Goal: Check status: Check status

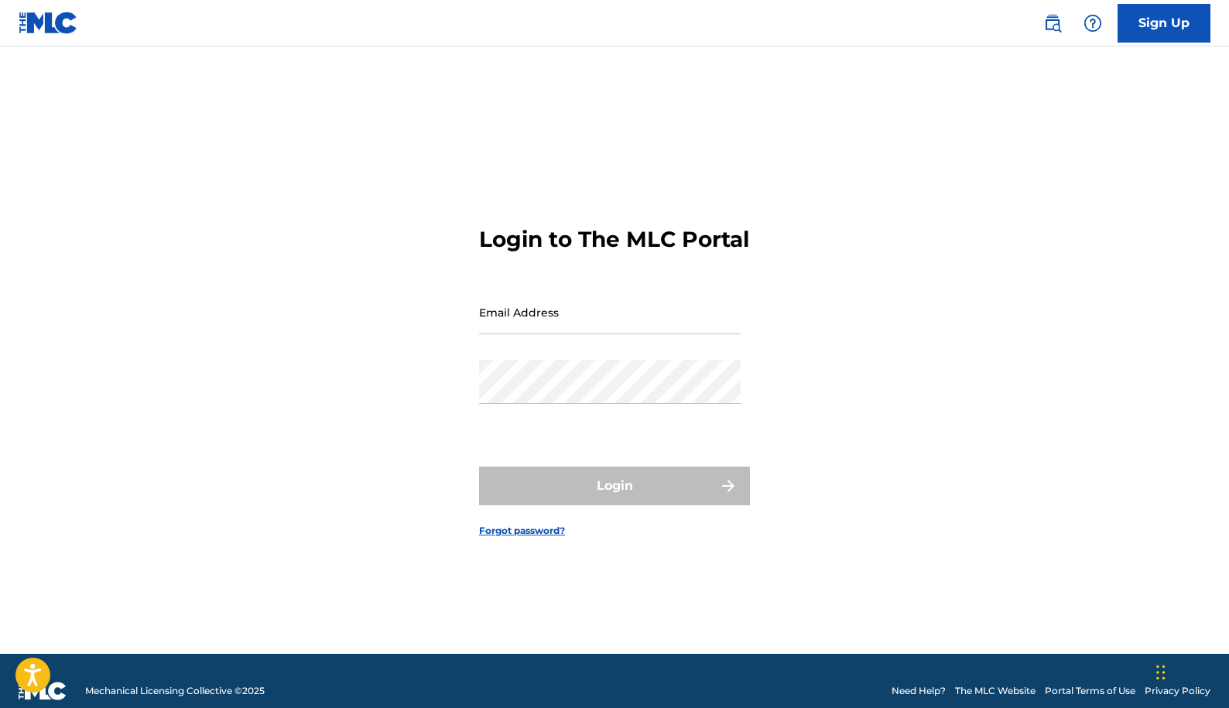
click at [586, 329] on input "Email Address" at bounding box center [610, 312] width 262 height 44
type input "[DOMAIN_NAME][EMAIL_ADDRESS][DOMAIN_NAME]"
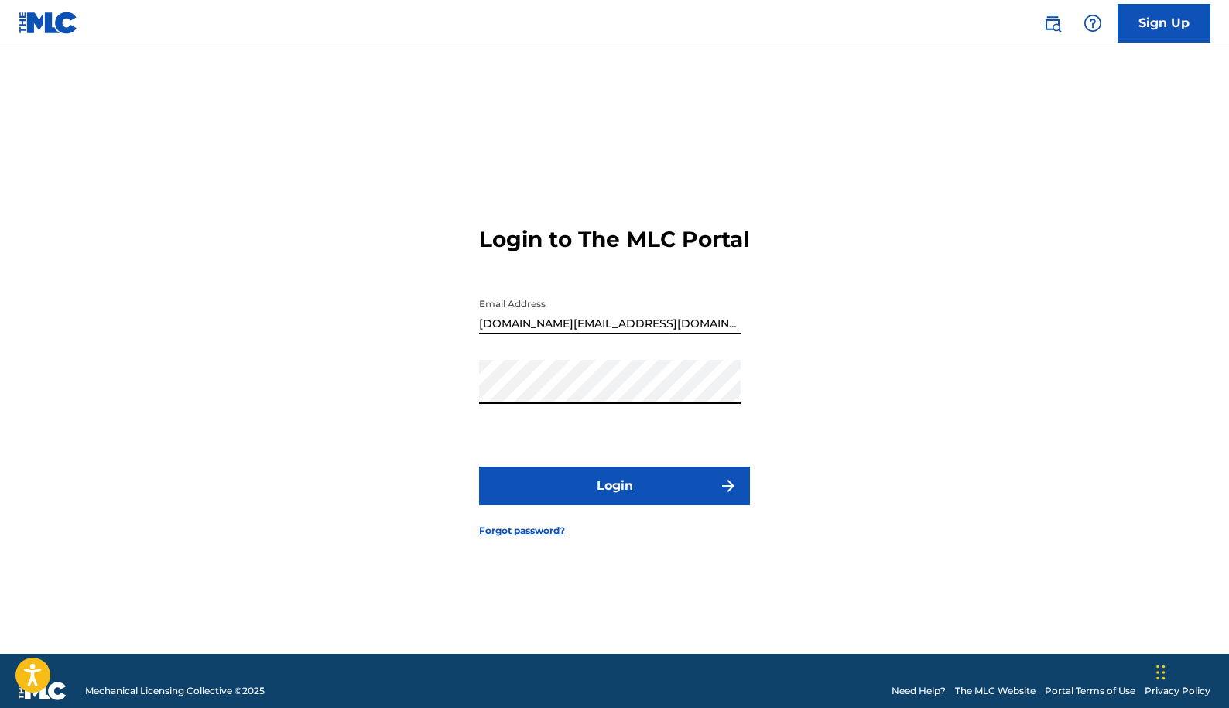
click at [591, 503] on button "Login" at bounding box center [614, 486] width 271 height 39
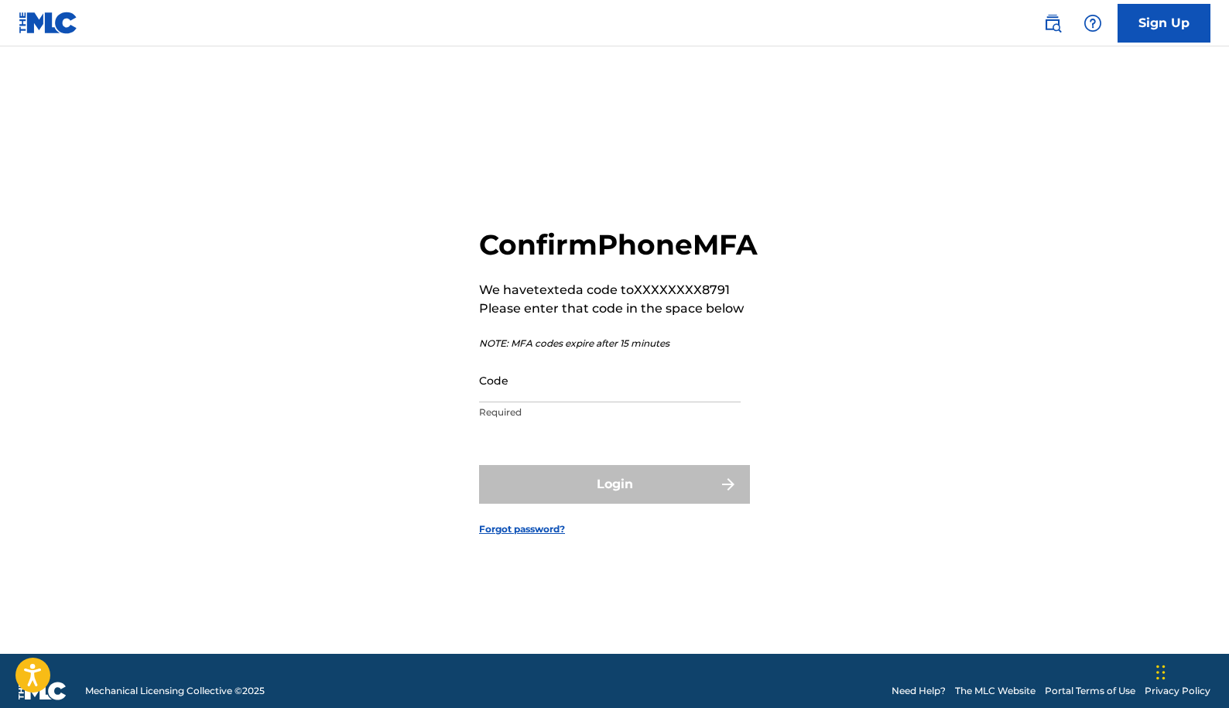
click at [526, 402] on input "Code" at bounding box center [610, 380] width 262 height 44
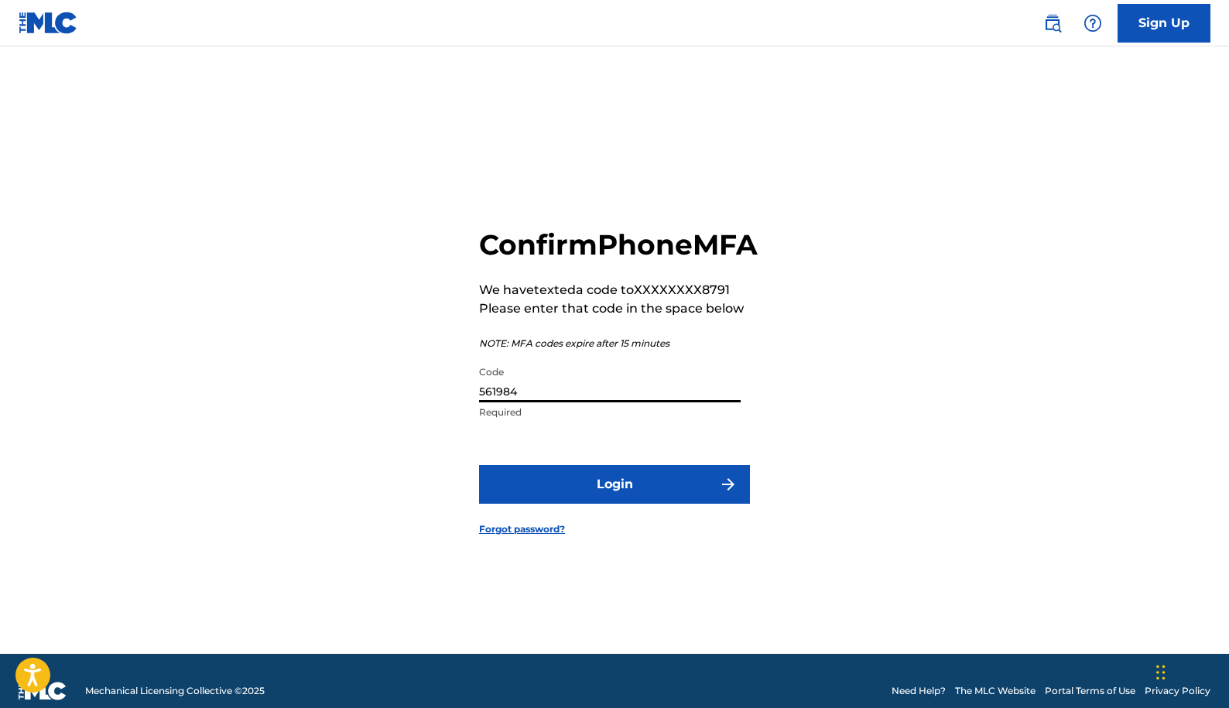
type input "561984"
click at [479, 465] on button "Login" at bounding box center [614, 484] width 271 height 39
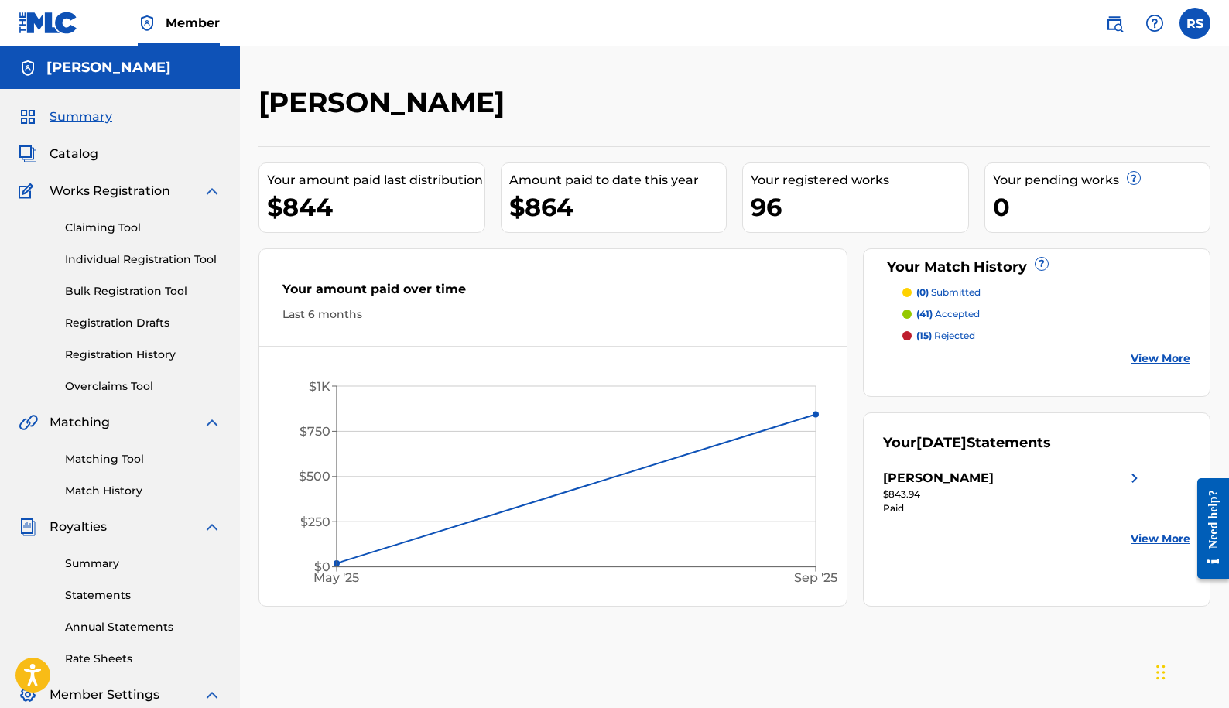
click at [110, 594] on link "Statements" at bounding box center [143, 595] width 156 height 16
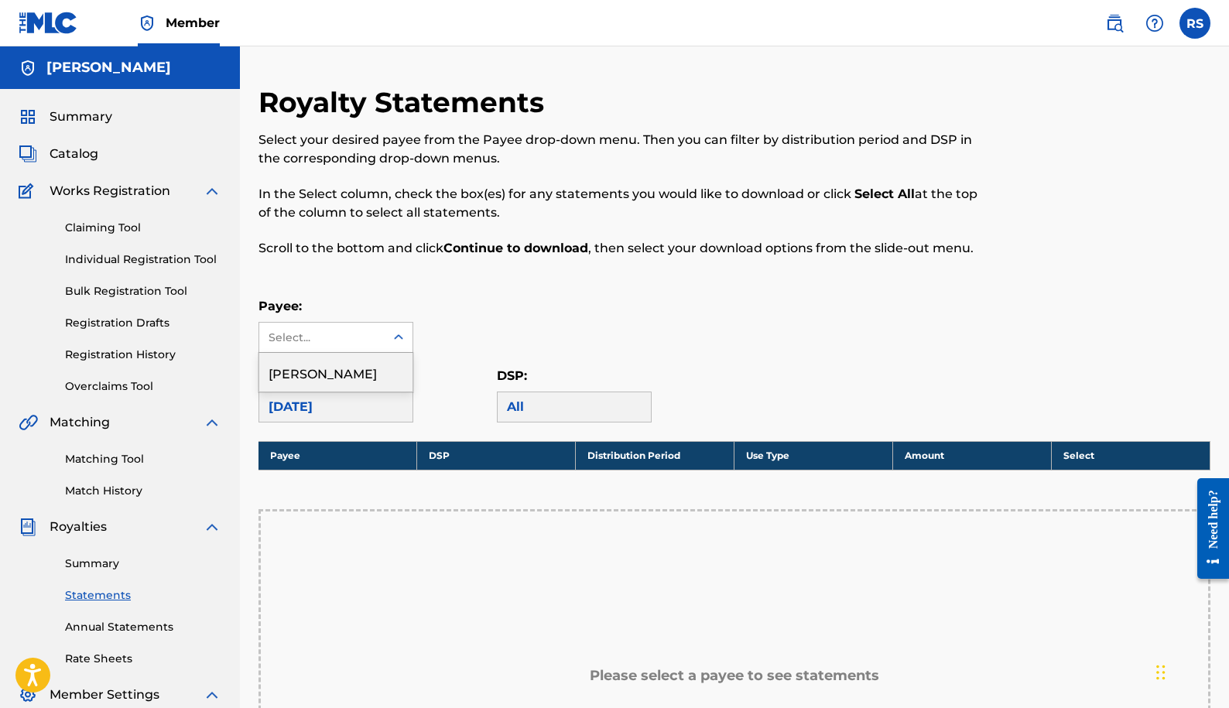
click at [411, 330] on div at bounding box center [399, 337] width 28 height 28
click at [336, 364] on div "[PERSON_NAME]" at bounding box center [335, 372] width 153 height 39
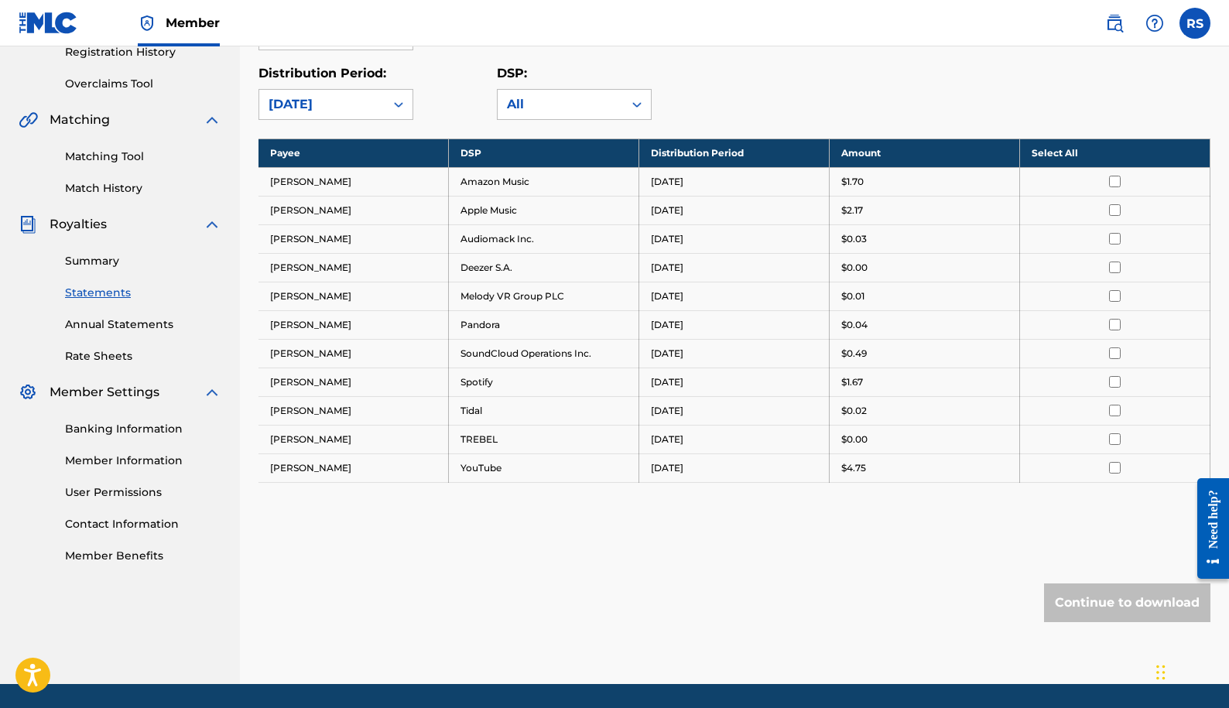
scroll to position [309, 0]
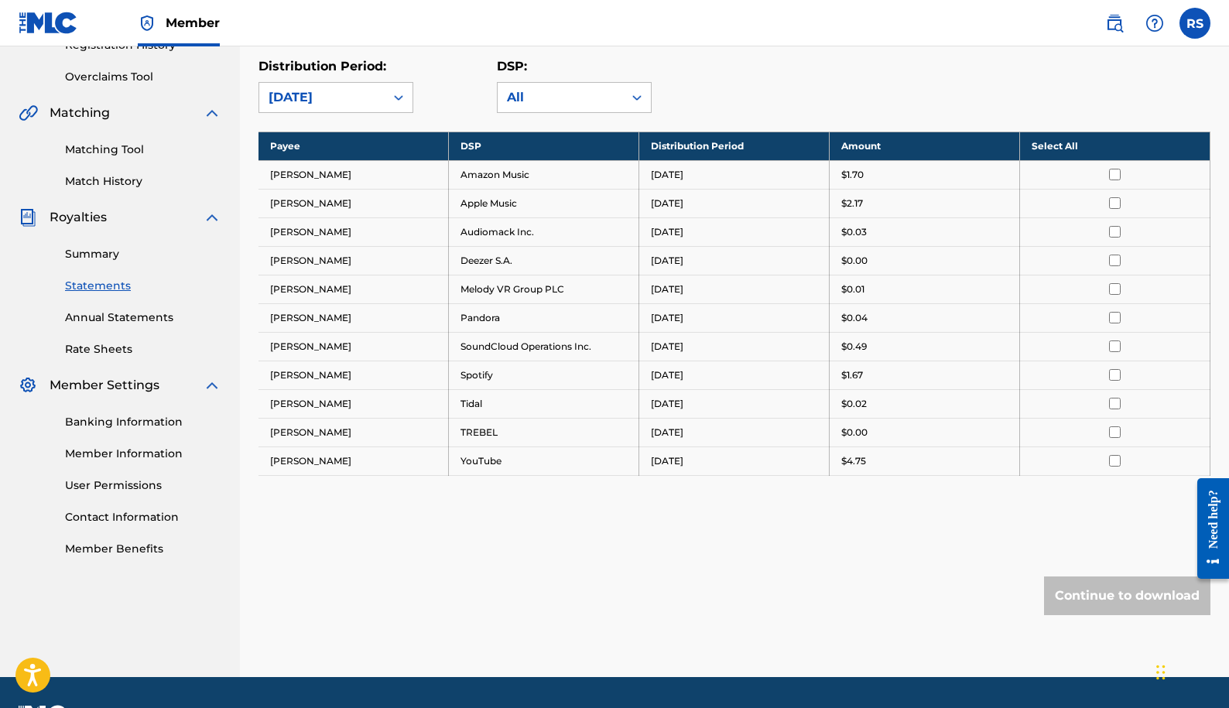
click at [99, 253] on link "Summary" at bounding box center [143, 254] width 156 height 16
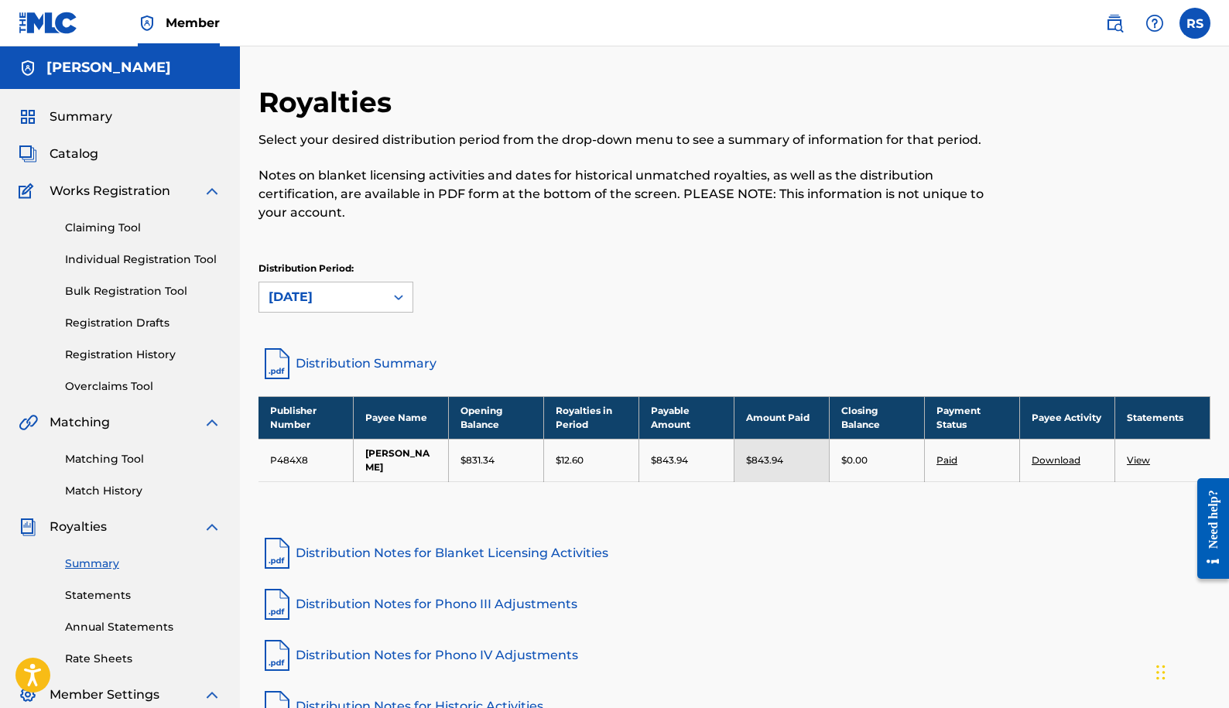
click at [374, 357] on link "Distribution Summary" at bounding box center [734, 363] width 952 height 37
click at [400, 298] on icon at bounding box center [398, 297] width 9 height 5
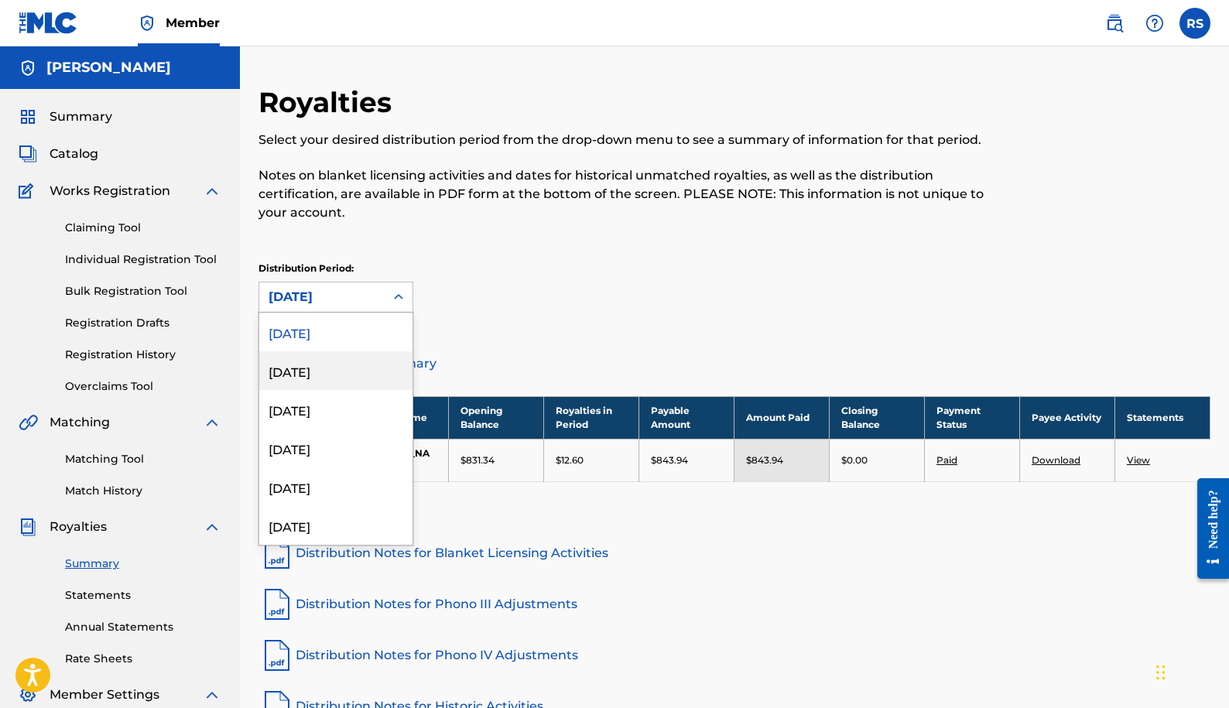
click at [326, 372] on div "[DATE]" at bounding box center [335, 370] width 153 height 39
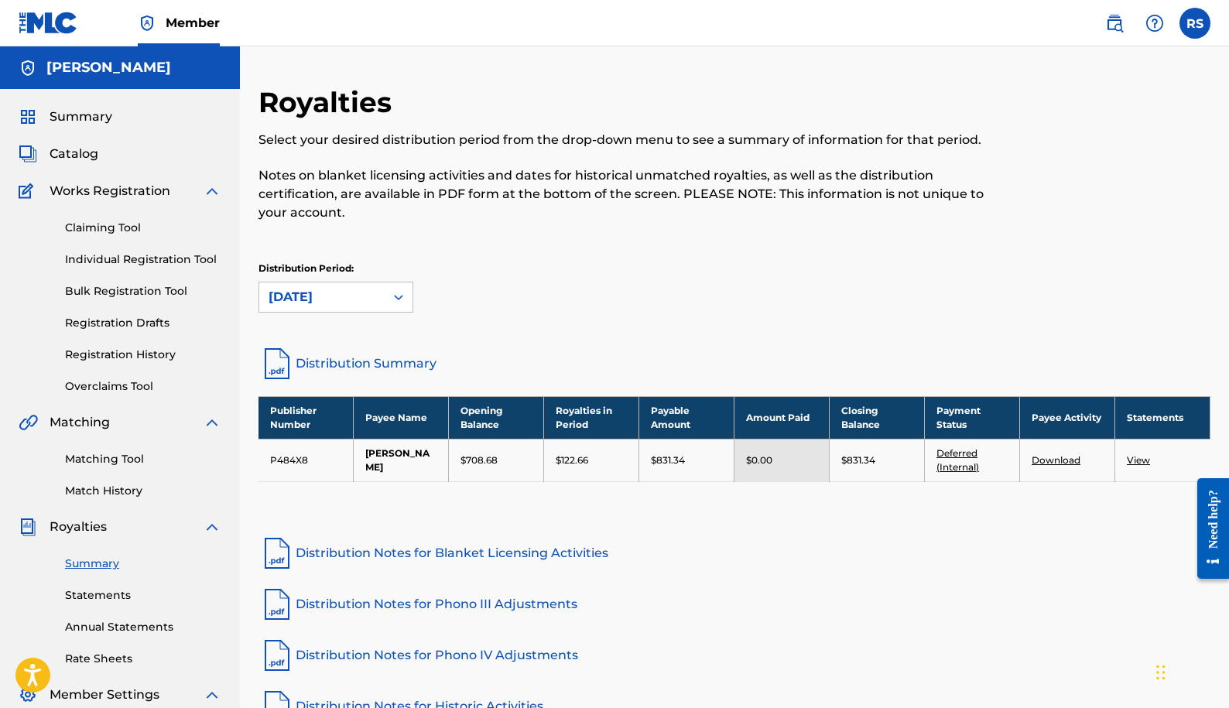
click at [347, 357] on link "Distribution Summary" at bounding box center [734, 363] width 952 height 37
click at [404, 300] on icon at bounding box center [398, 296] width 15 height 15
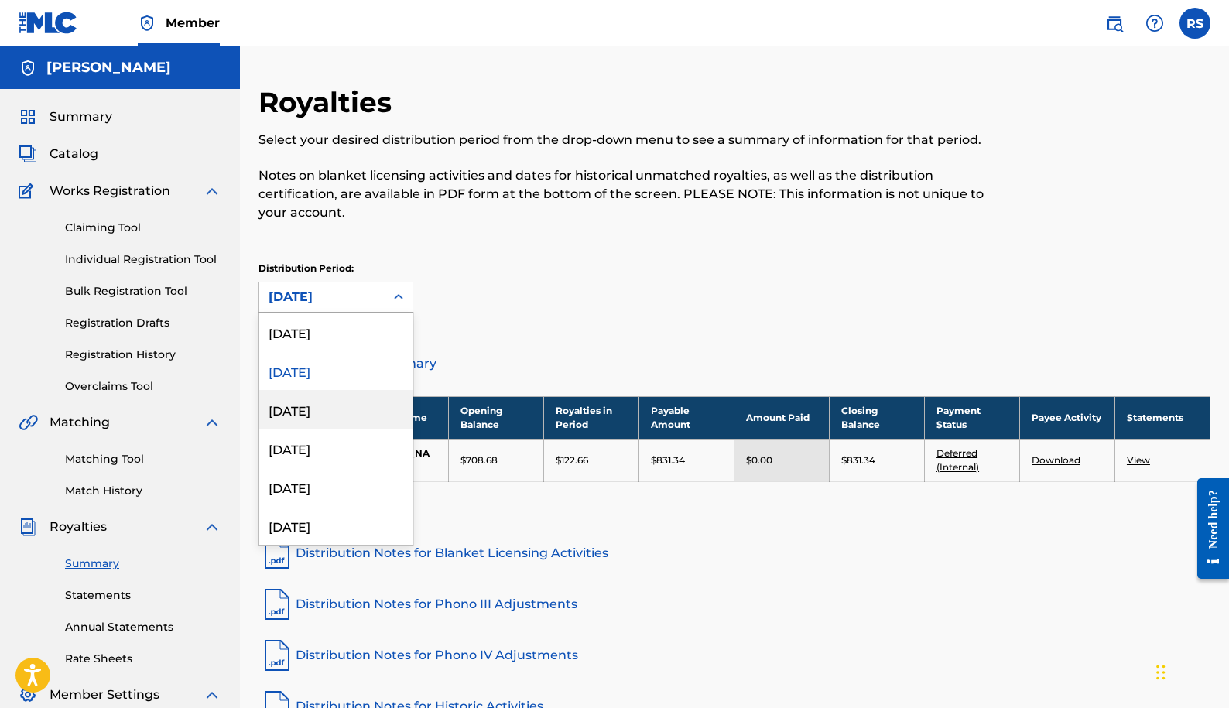
click at [311, 405] on div "[DATE]" at bounding box center [335, 409] width 153 height 39
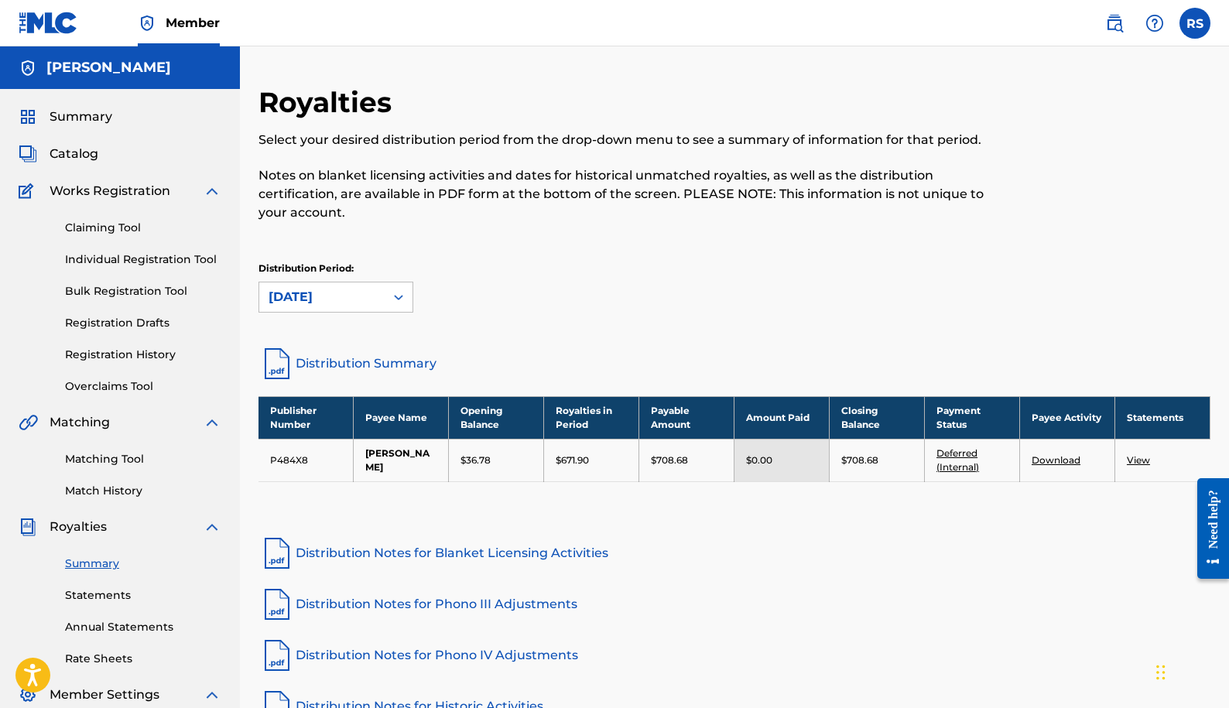
click at [398, 360] on link "Distribution Summary" at bounding box center [734, 363] width 952 height 37
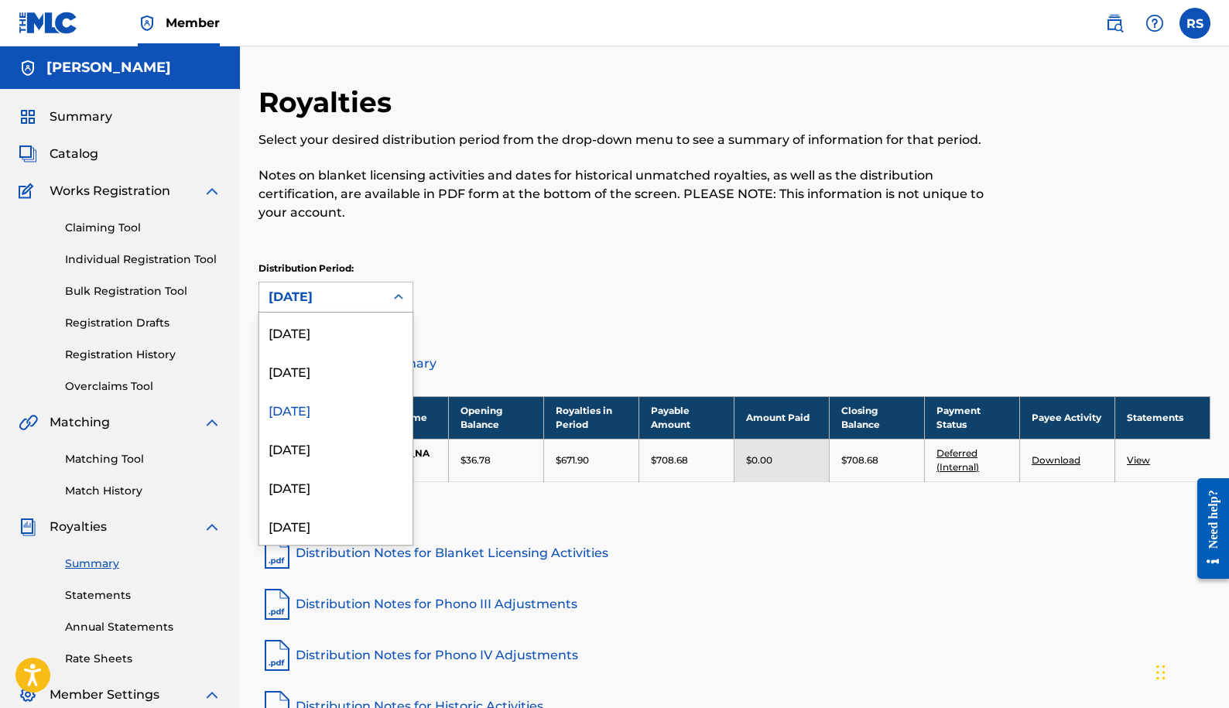
click at [387, 297] on div at bounding box center [399, 297] width 28 height 28
click at [316, 450] on div "[DATE]" at bounding box center [335, 448] width 153 height 39
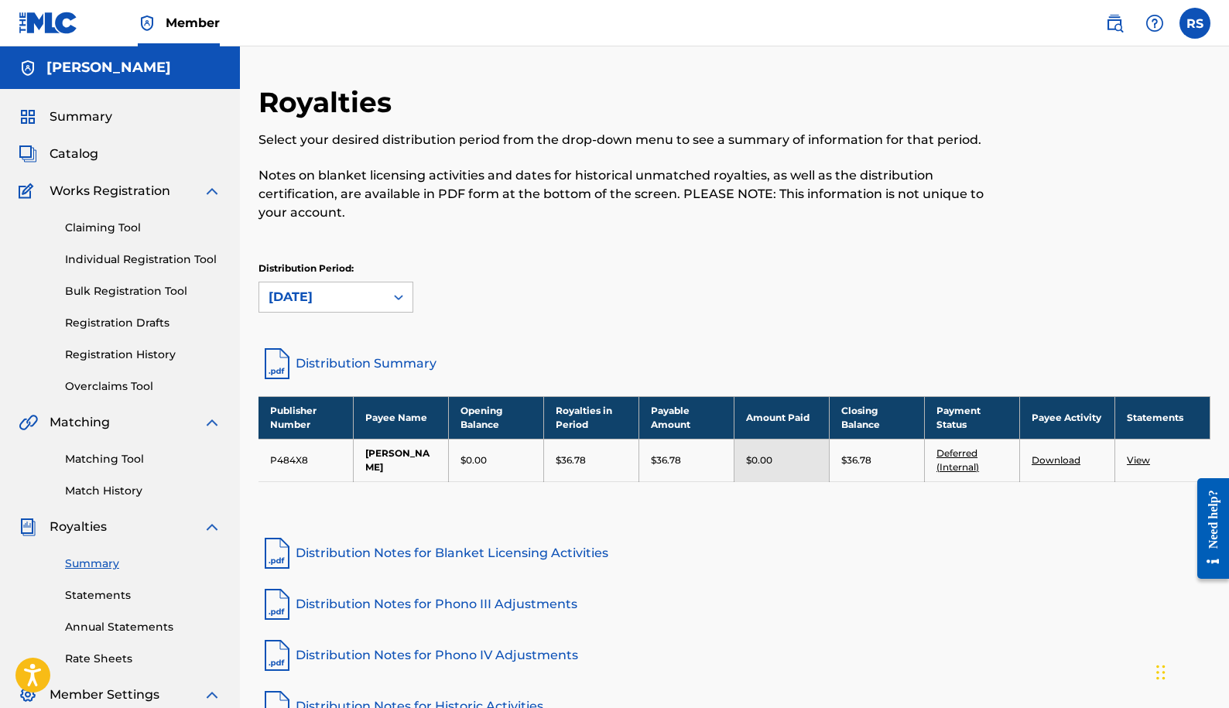
click at [405, 364] on link "Distribution Summary" at bounding box center [734, 363] width 952 height 37
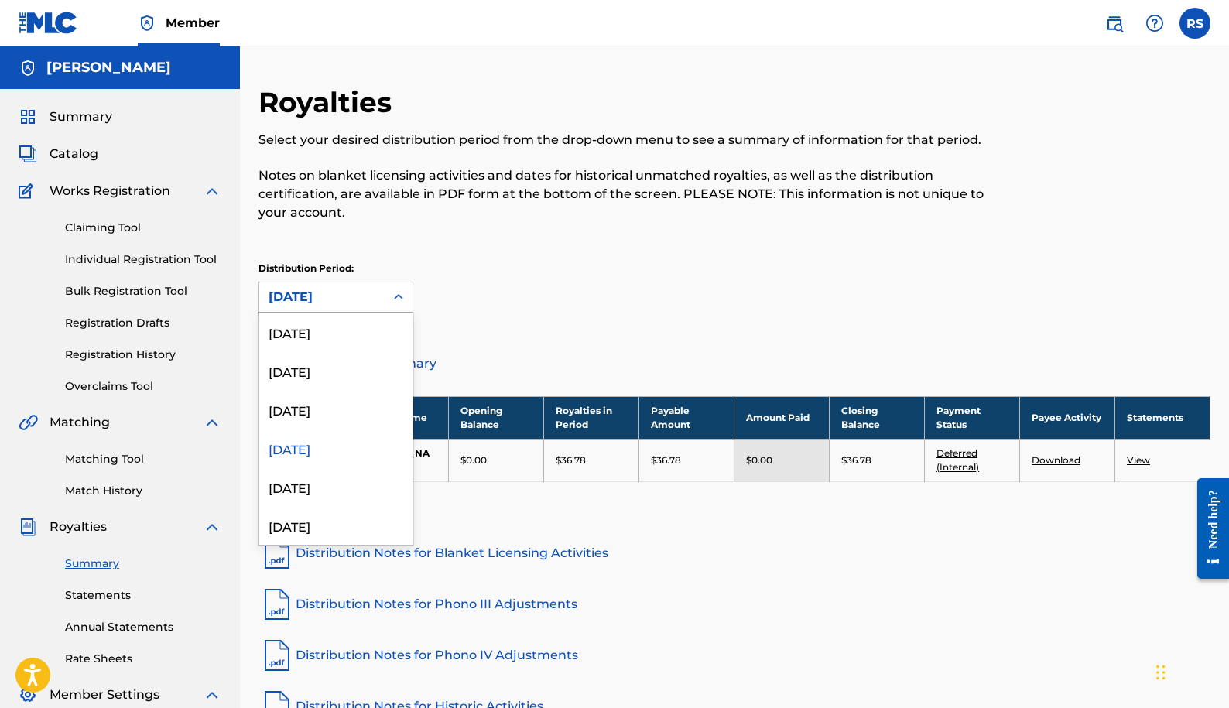
click at [404, 295] on icon at bounding box center [398, 296] width 15 height 15
click at [295, 487] on div "[DATE]" at bounding box center [335, 486] width 153 height 39
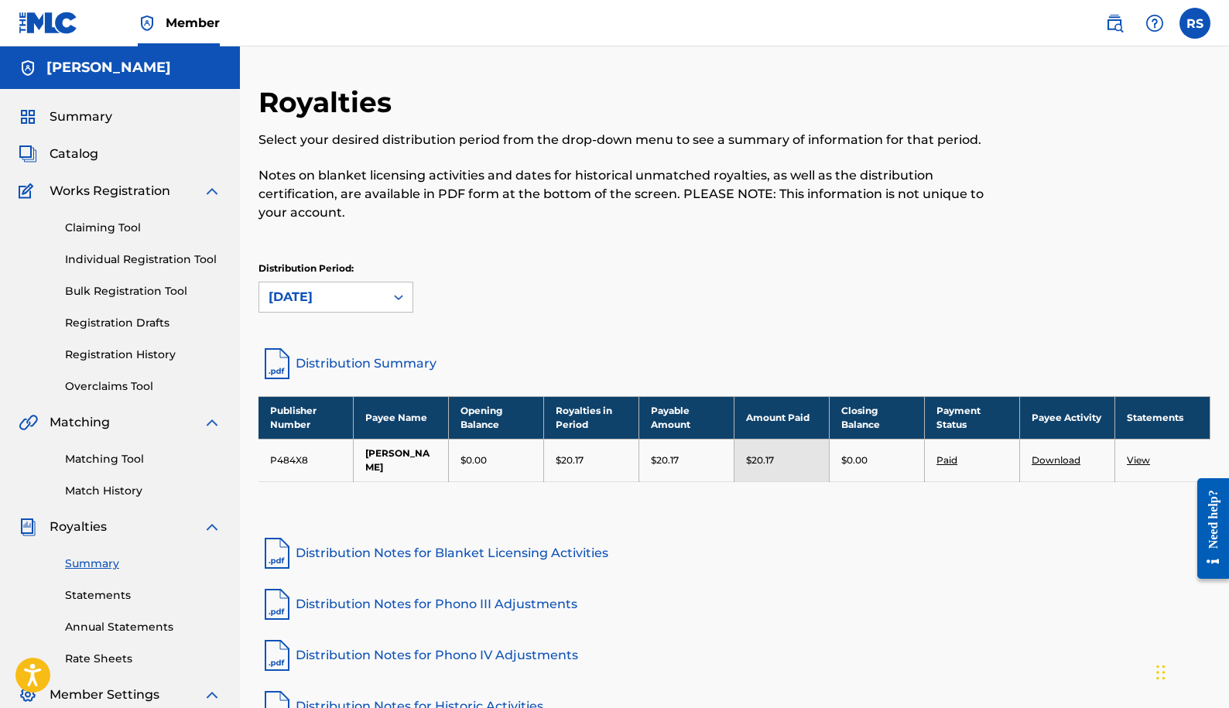
click at [369, 362] on link "Distribution Summary" at bounding box center [734, 363] width 952 height 37
click at [68, 158] on span "Catalog" at bounding box center [74, 154] width 49 height 19
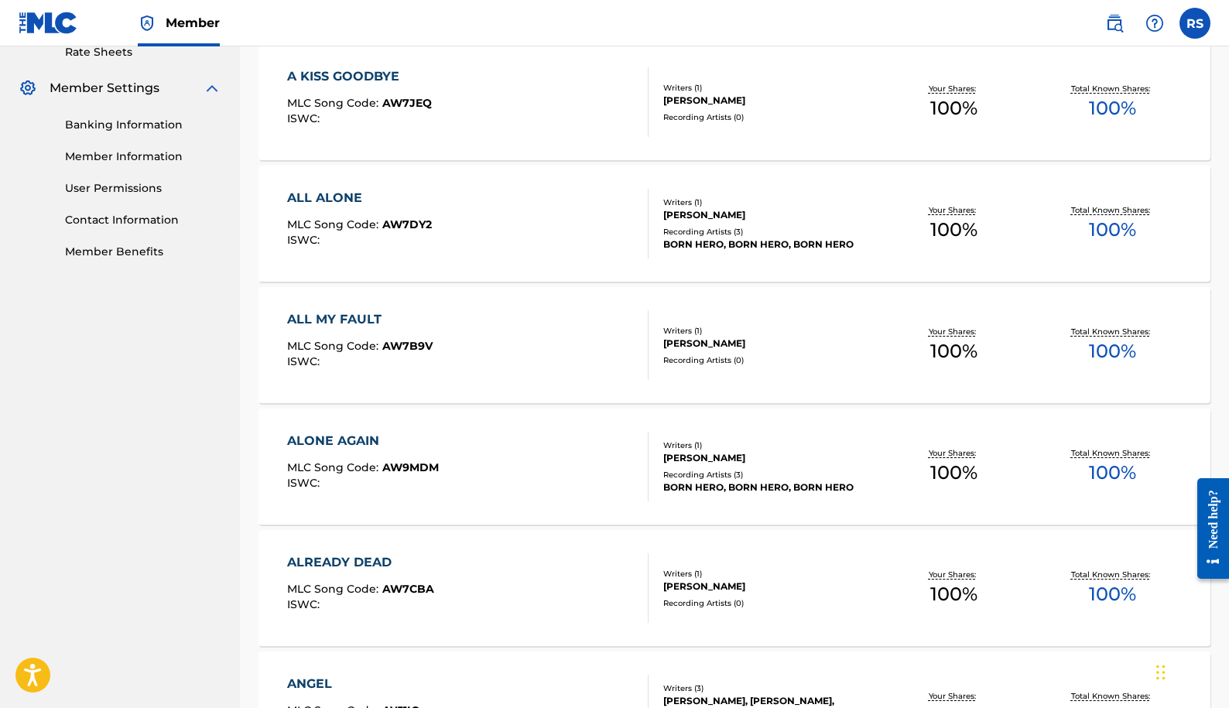
scroll to position [444, 0]
